Goal: Task Accomplishment & Management: Use online tool/utility

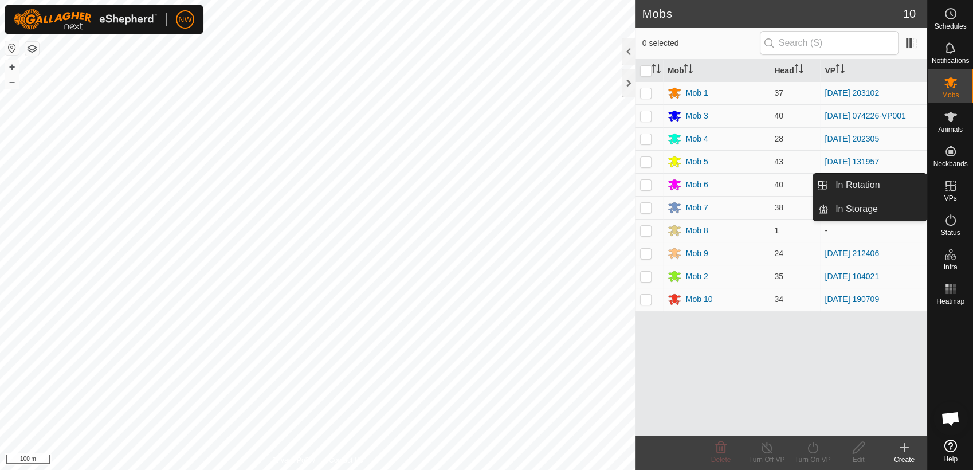
click at [949, 181] on icon at bounding box center [950, 185] width 10 height 10
click at [869, 181] on link "In Rotation" at bounding box center [878, 185] width 98 height 23
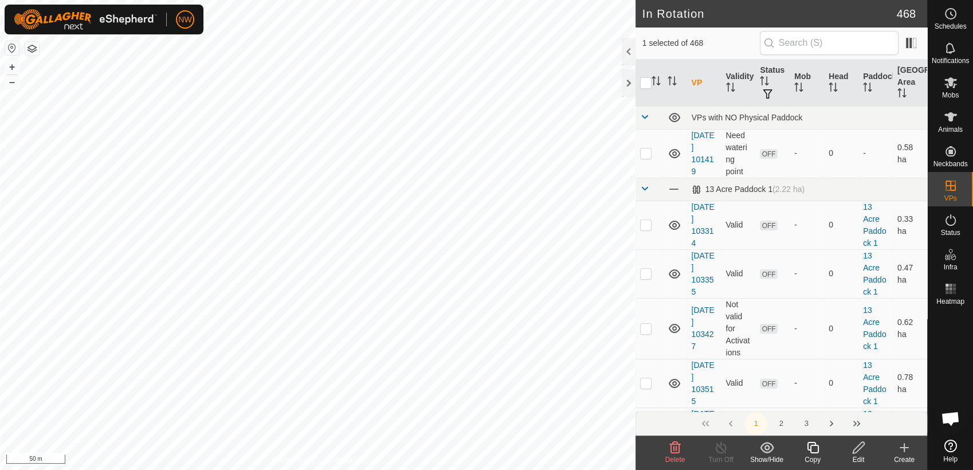
click at [668, 447] on icon at bounding box center [675, 448] width 14 height 14
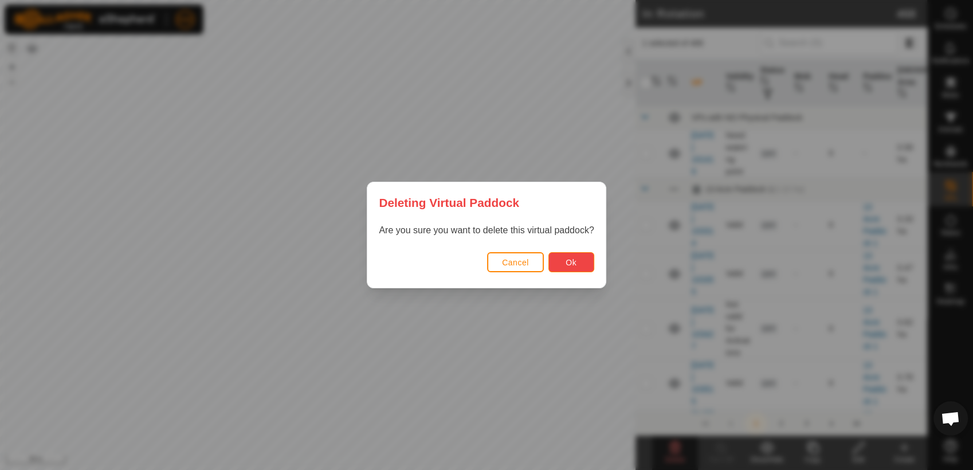
click at [560, 261] on button "Ok" at bounding box center [571, 262] width 46 height 20
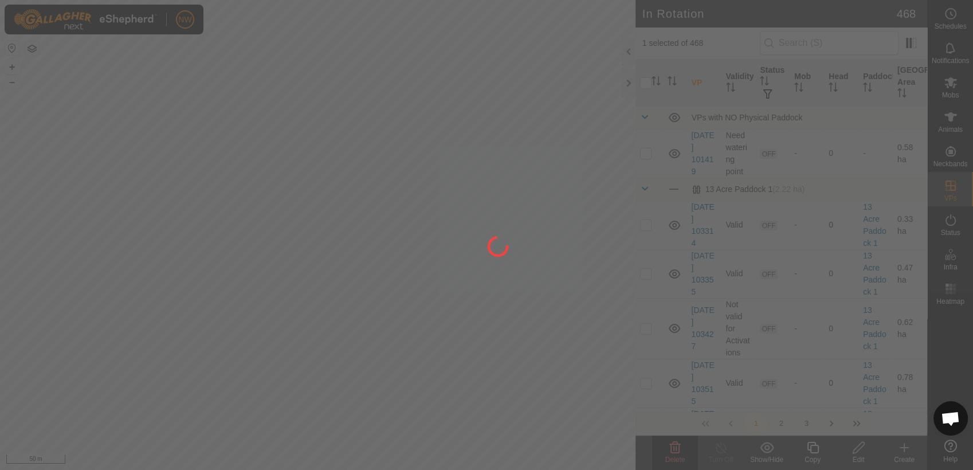
checkbox input "false"
drag, startPoint x: 177, startPoint y: 317, endPoint x: 308, endPoint y: 322, distance: 131.3
click at [308, 322] on div at bounding box center [486, 235] width 973 height 470
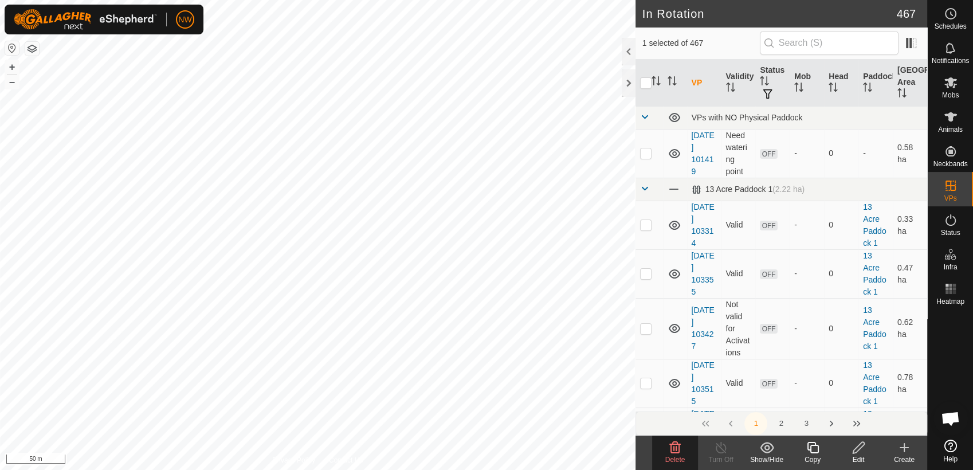
click at [675, 449] on icon at bounding box center [675, 448] width 14 height 14
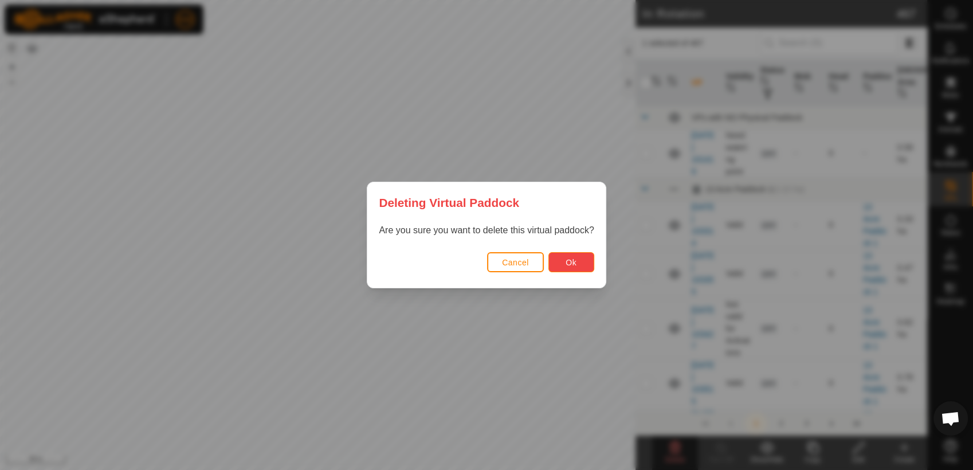
click at [566, 258] on button "Ok" at bounding box center [571, 262] width 46 height 20
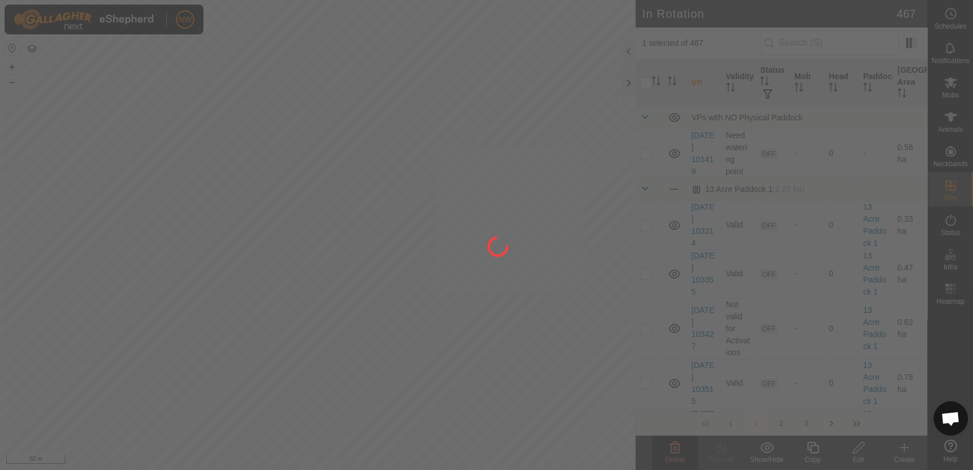
checkbox input "false"
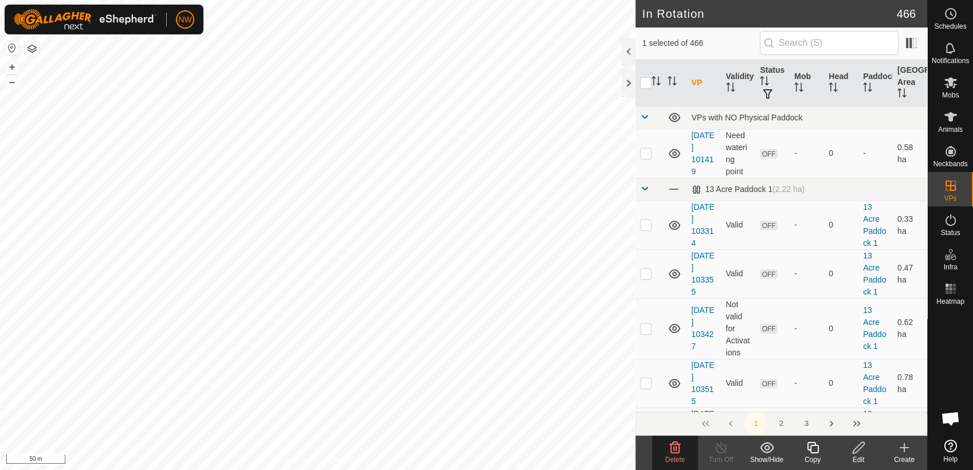
click at [674, 454] on icon at bounding box center [675, 448] width 14 height 14
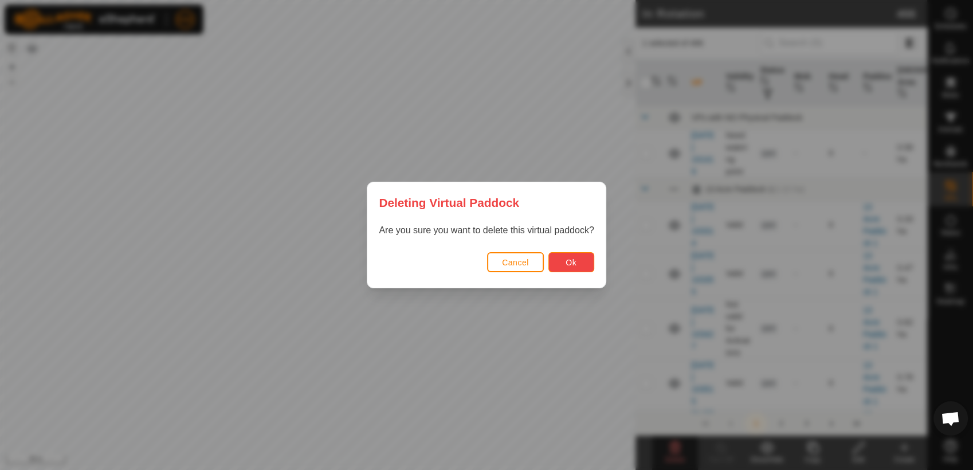
click at [561, 258] on button "Ok" at bounding box center [571, 262] width 46 height 20
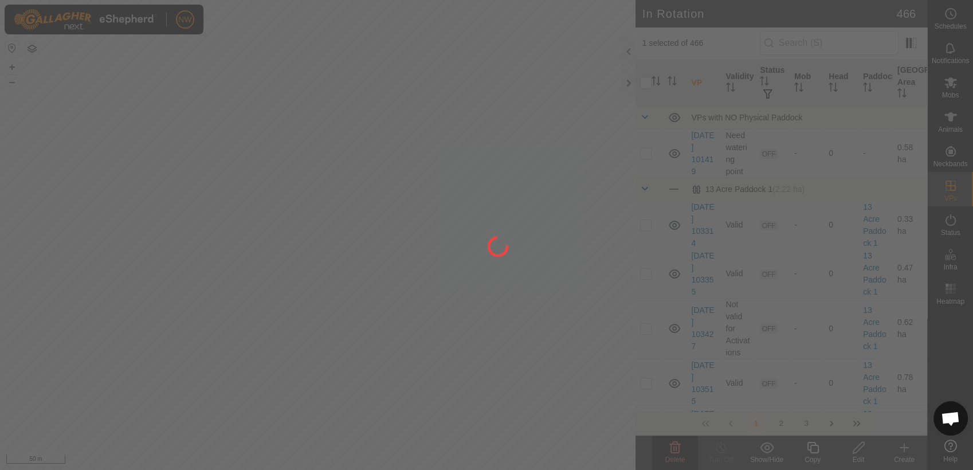
checkbox input "false"
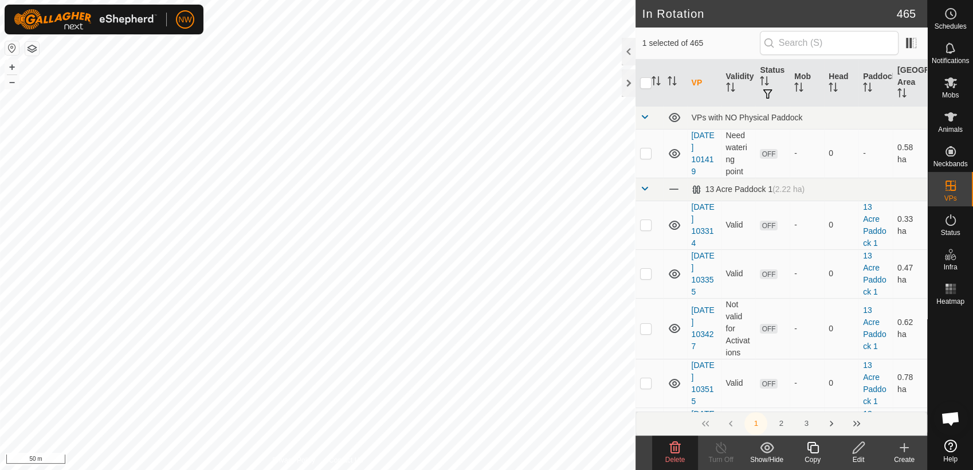
click at [674, 449] on icon at bounding box center [675, 448] width 14 height 14
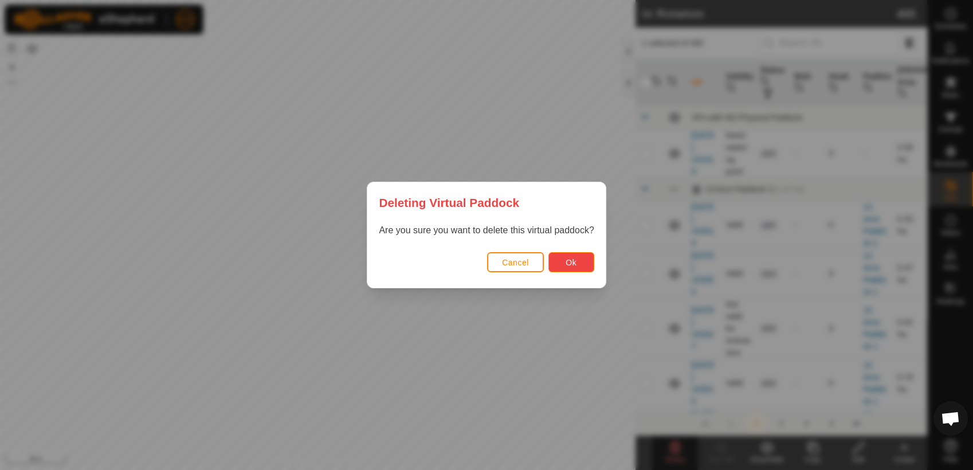
click at [570, 258] on span "Ok" at bounding box center [571, 262] width 11 height 9
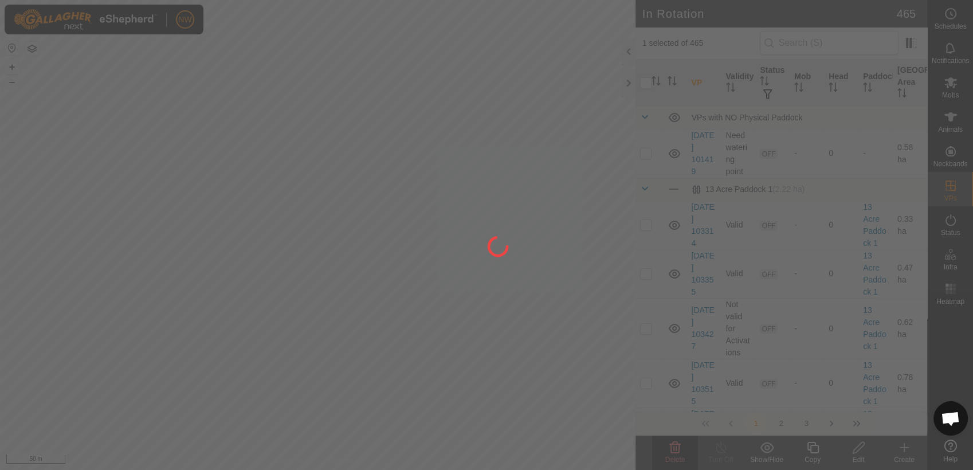
checkbox input "false"
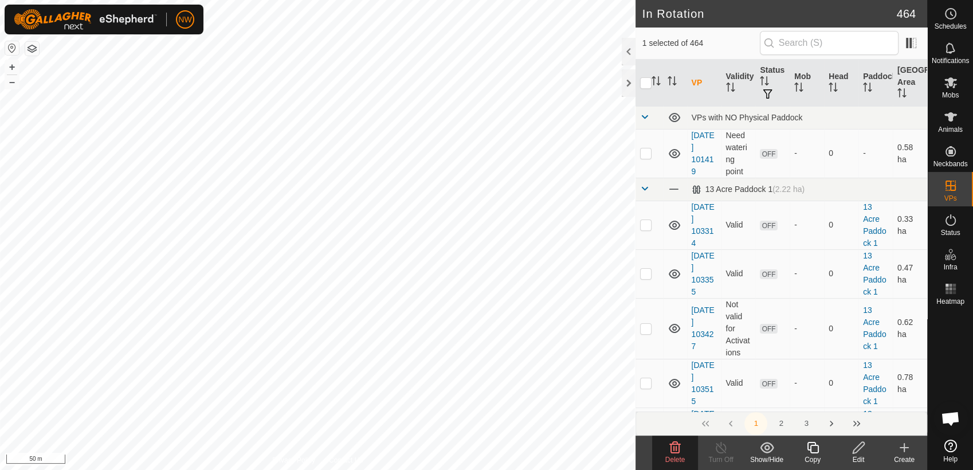
click at [674, 444] on icon at bounding box center [675, 447] width 11 height 11
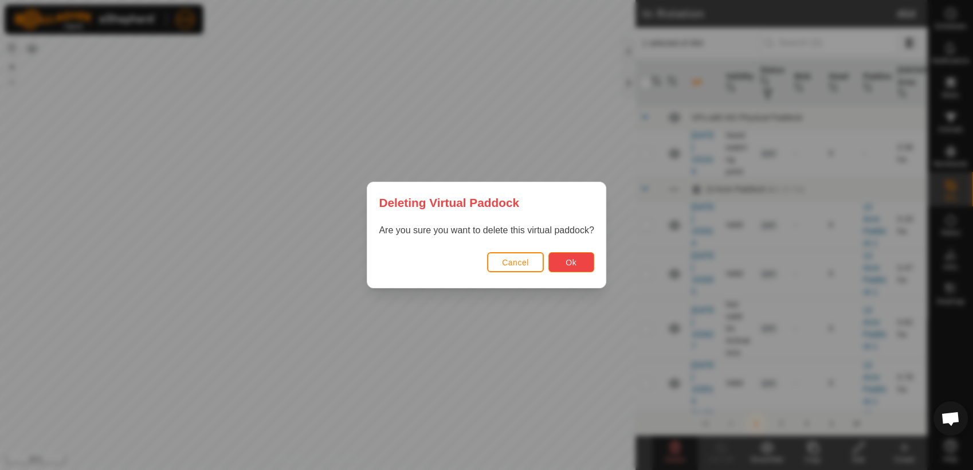
click at [555, 259] on button "Ok" at bounding box center [571, 262] width 46 height 20
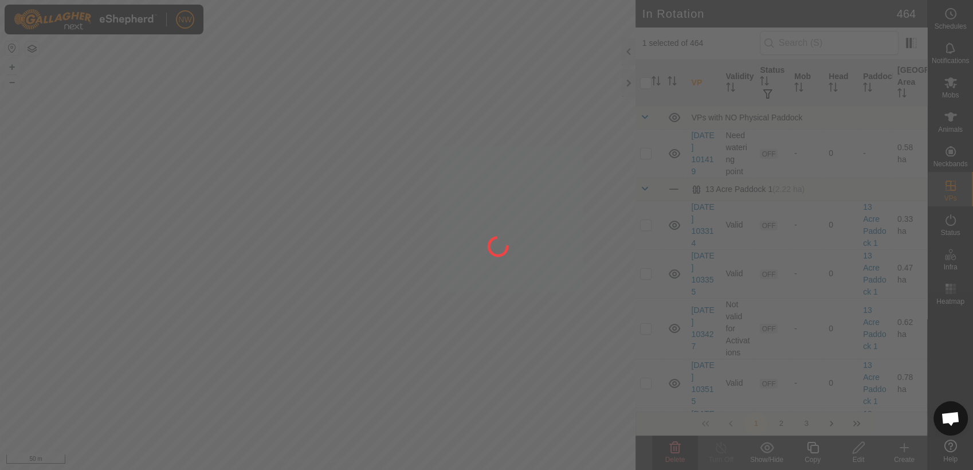
checkbox input "false"
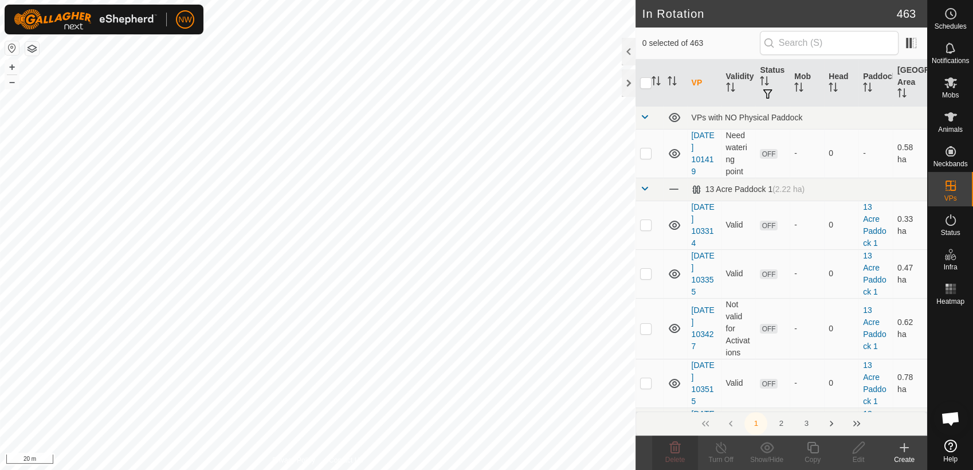
click at [902, 448] on icon at bounding box center [904, 448] width 8 height 0
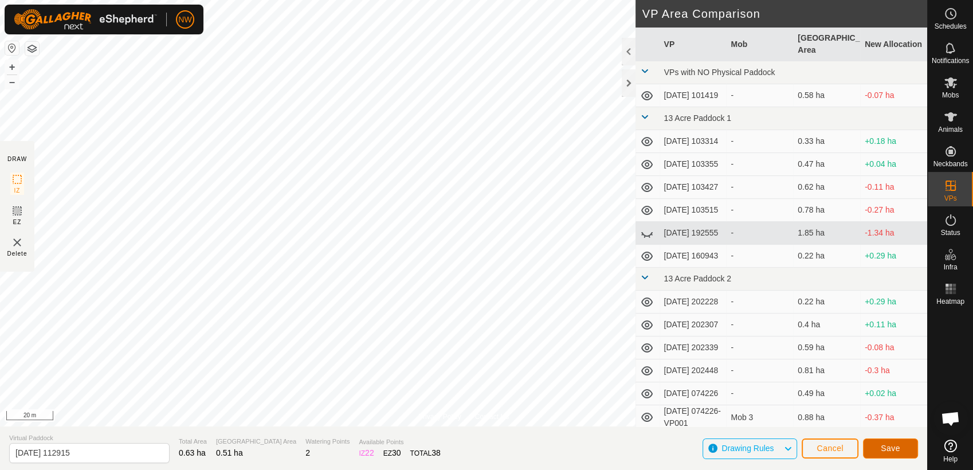
click at [895, 445] on span "Save" at bounding box center [890, 448] width 19 height 9
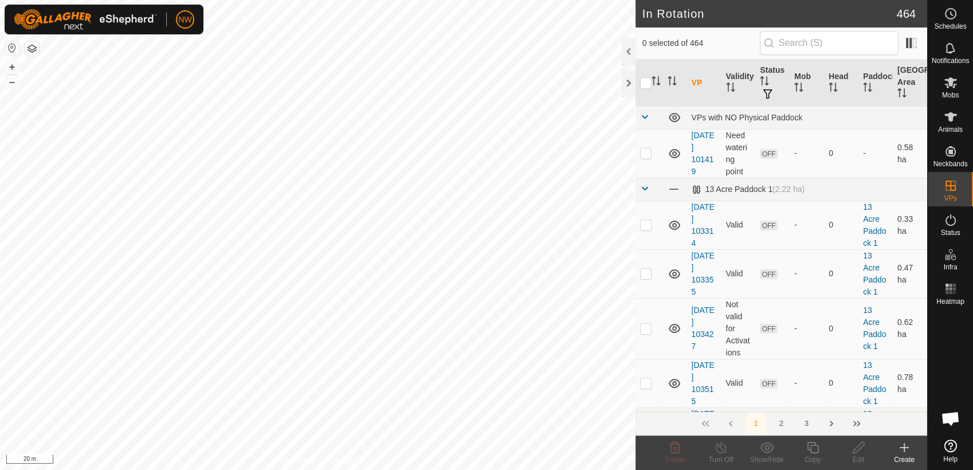
checkbox input "true"
click at [815, 452] on icon at bounding box center [813, 448] width 14 height 14
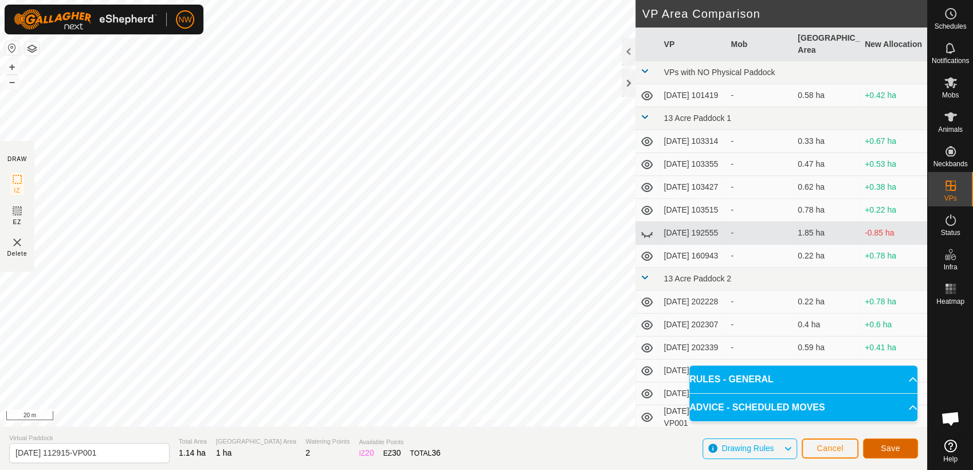
click at [882, 447] on span "Save" at bounding box center [890, 448] width 19 height 9
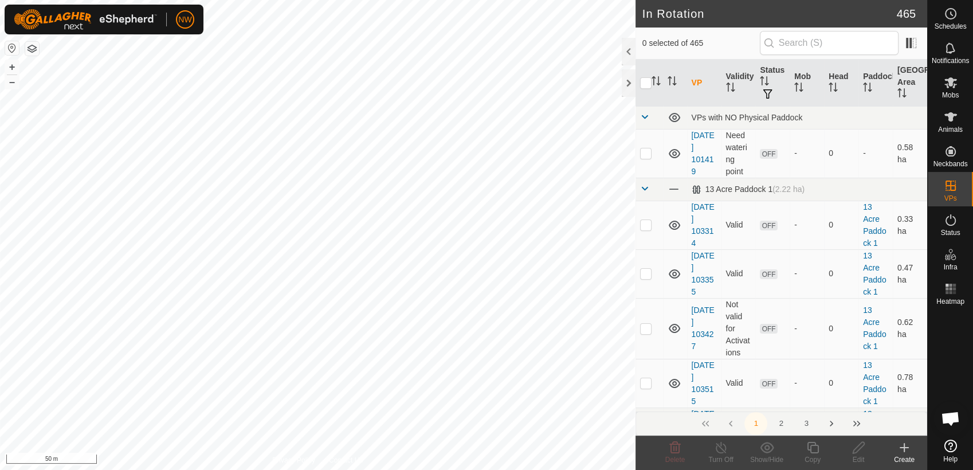
checkbox input "true"
click at [811, 448] on icon at bounding box center [813, 448] width 14 height 14
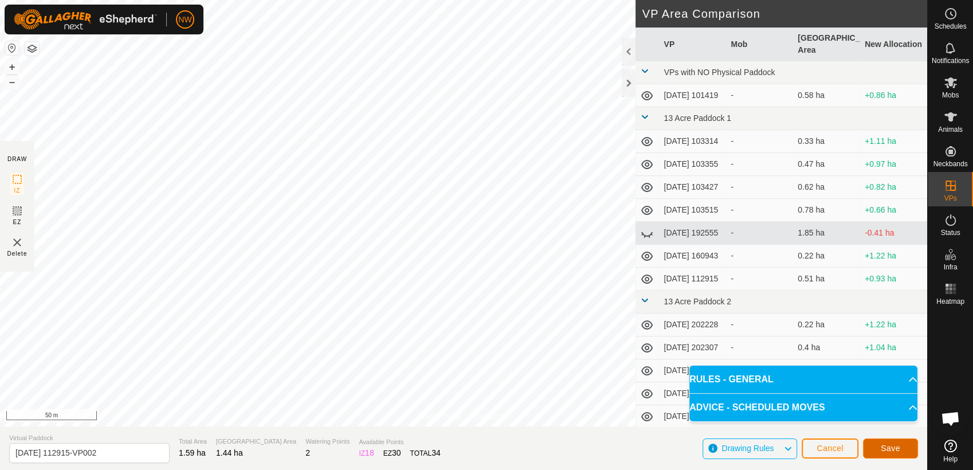
click at [900, 452] on button "Save" at bounding box center [890, 448] width 55 height 20
